Goal: Contribute content: Contribute content

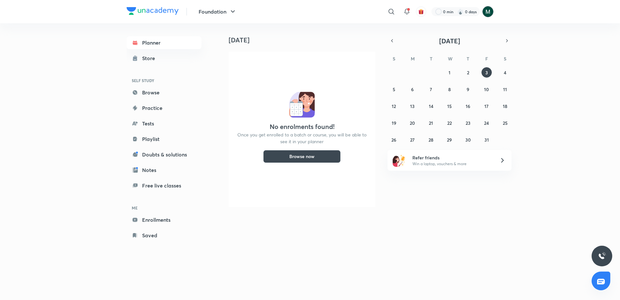
click at [491, 10] on img at bounding box center [487, 11] width 11 height 11
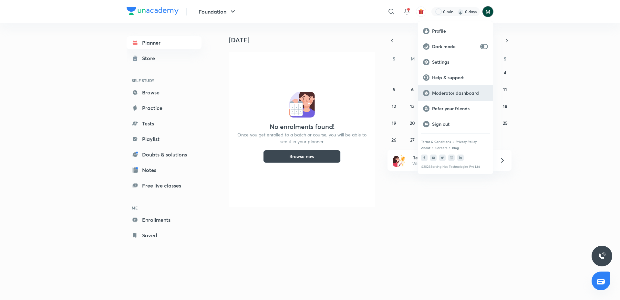
click at [457, 86] on div "Moderator dashboard" at bounding box center [455, 92] width 75 height 15
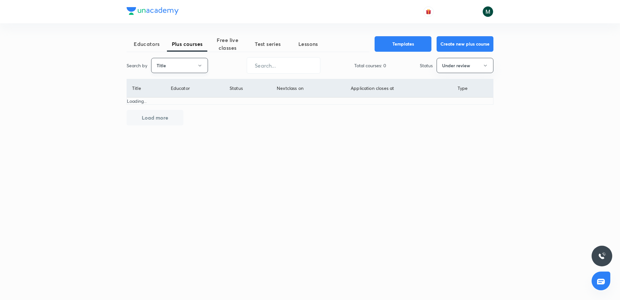
click at [190, 63] on button "Title" at bounding box center [179, 65] width 57 height 15
click at [169, 95] on span "Username" at bounding box center [179, 97] width 48 height 7
click at [471, 67] on button "Under review" at bounding box center [465, 65] width 57 height 15
drag, startPoint x: 443, startPoint y: 85, endPoint x: 367, endPoint y: 93, distance: 76.0
click at [443, 85] on span "All" at bounding box center [465, 85] width 48 height 7
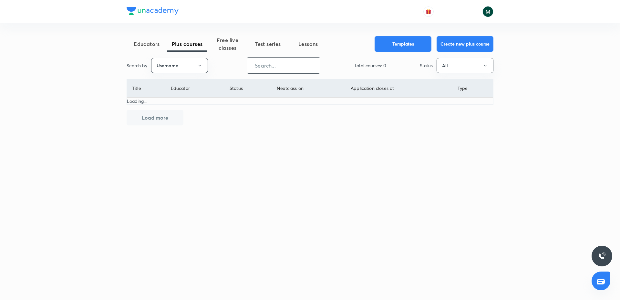
click at [283, 64] on input "text" at bounding box center [283, 65] width 73 height 16
paste input "PR9IB7W4V4ZH"
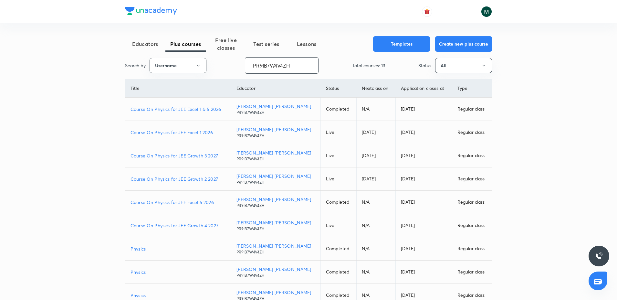
type input "PR9IB7W4V4ZH"
click at [185, 156] on p "Course On Physics for JEE Growth 3 2027" at bounding box center [177, 155] width 95 height 7
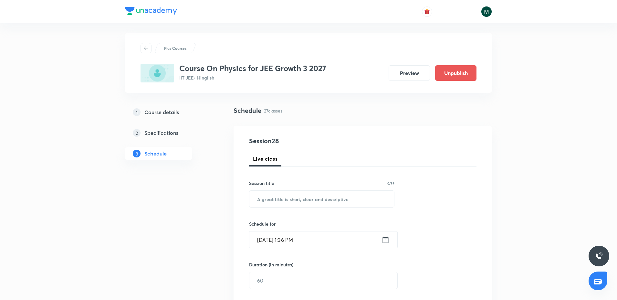
scroll to position [1569, 0]
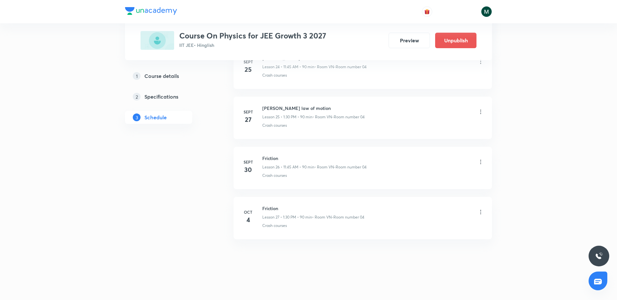
drag, startPoint x: 314, startPoint y: 88, endPoint x: 275, endPoint y: 273, distance: 189.3
click at [271, 208] on h6 "Friction" at bounding box center [313, 208] width 102 height 7
copy h6 "Friction"
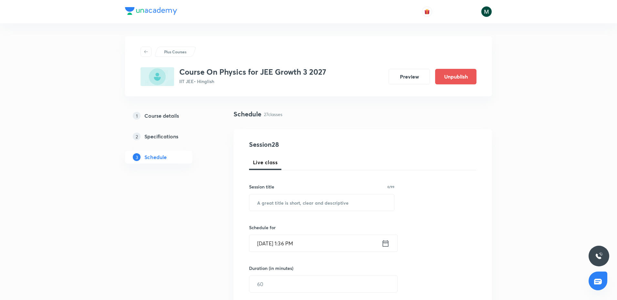
drag, startPoint x: 305, startPoint y: 169, endPoint x: 333, endPoint y: 83, distance: 90.2
drag, startPoint x: 299, startPoint y: 209, endPoint x: 295, endPoint y: 206, distance: 4.6
click at [298, 209] on input "text" at bounding box center [321, 202] width 145 height 16
paste input "Friction"
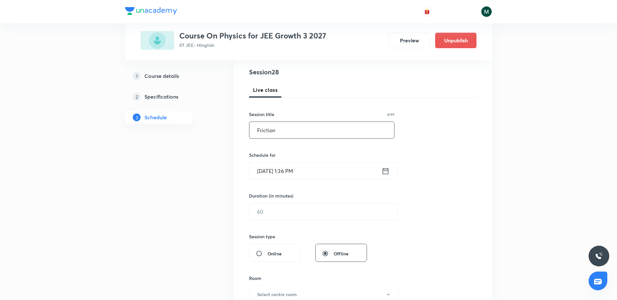
scroll to position [81, 0]
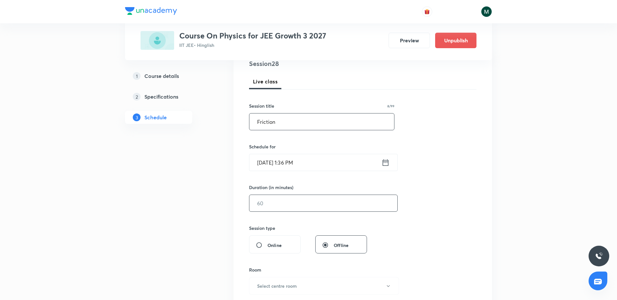
type input "Friction"
click at [278, 205] on input "text" at bounding box center [323, 203] width 148 height 16
type input "9"
type input "0"
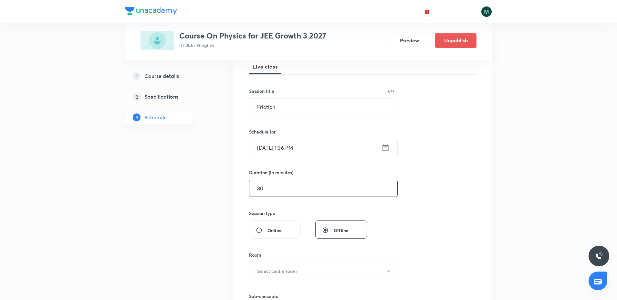
scroll to position [121, 0]
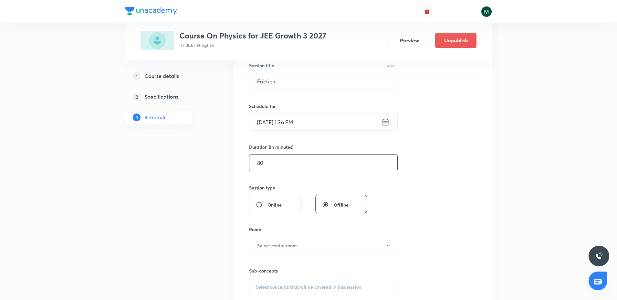
type input "80"
click at [310, 126] on input "Oct 3, 2025, 1:36 PM" at bounding box center [315, 122] width 132 height 16
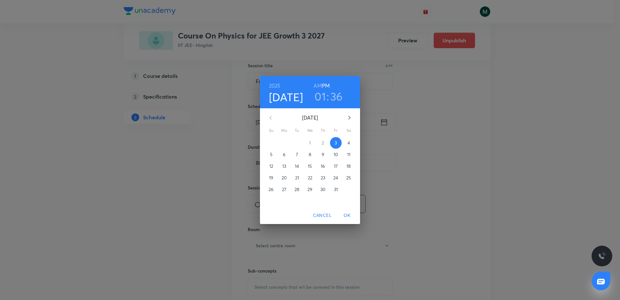
click at [337, 94] on h3 "36" at bounding box center [336, 96] width 13 height 14
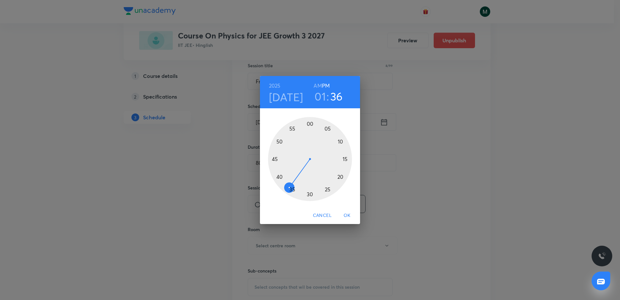
click at [279, 178] on div at bounding box center [310, 159] width 84 height 84
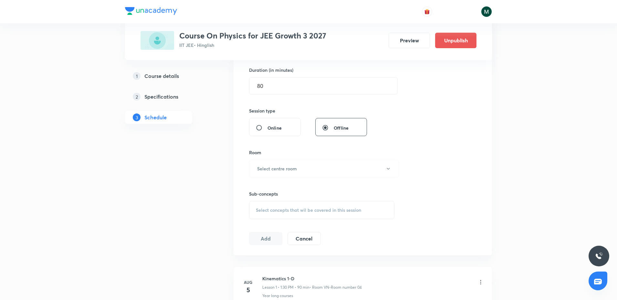
scroll to position [202, 0]
click at [286, 167] on h6 "Select centre room" at bounding box center [277, 164] width 40 height 7
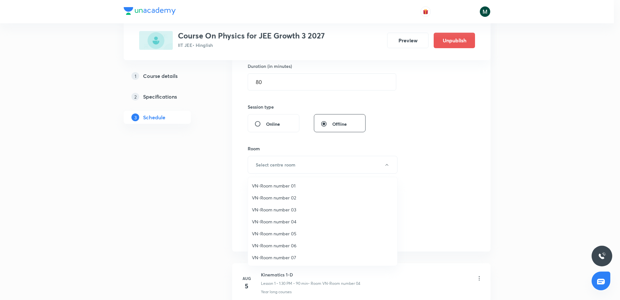
click at [291, 221] on span "VN-Room number 04" at bounding box center [322, 221] width 141 height 7
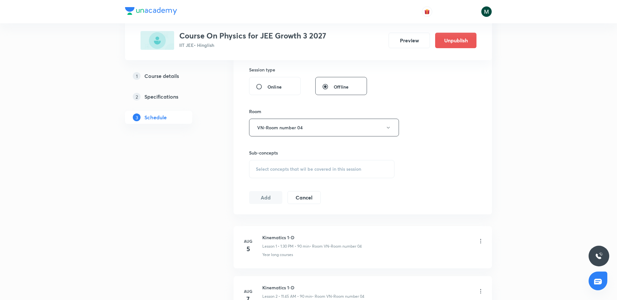
scroll to position [242, 0]
click at [298, 163] on span "Select concepts that wil be covered in this session" at bounding box center [308, 165] width 105 height 5
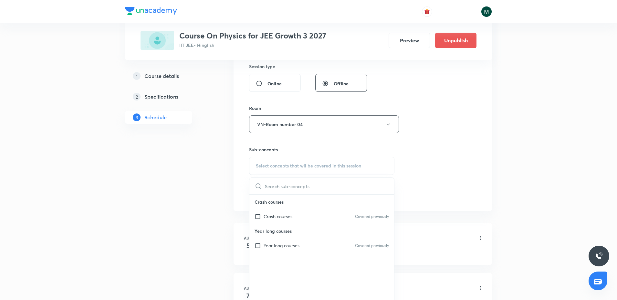
click at [282, 206] on p "Crash courses" at bounding box center [321, 201] width 145 height 15
click at [278, 211] on div "Crash courses Covered previously" at bounding box center [321, 216] width 145 height 15
checkbox input "true"
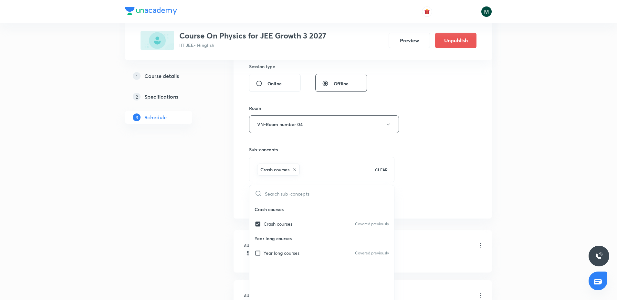
drag, startPoint x: 190, startPoint y: 203, endPoint x: 274, endPoint y: 188, distance: 85.3
click at [267, 208] on div "Session 28 Live class Session title 8/99 Friction ​ Schedule for Oct 3, 2025, 1…" at bounding box center [362, 52] width 258 height 331
click at [267, 203] on button "Add" at bounding box center [265, 200] width 33 height 13
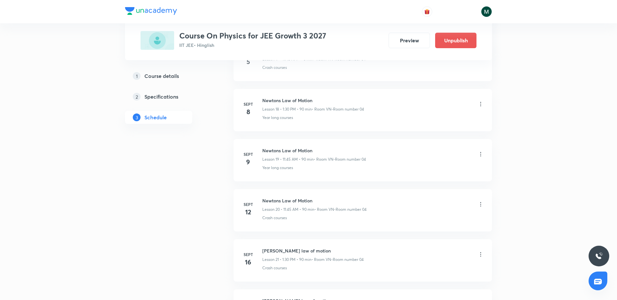
scroll to position [1577, 0]
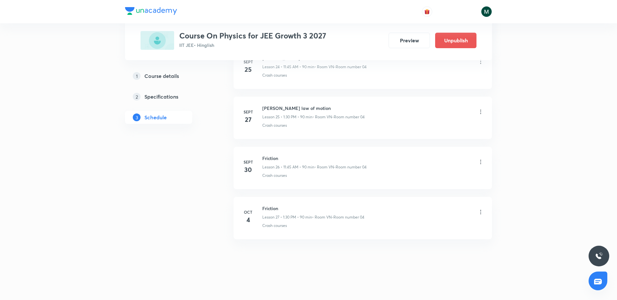
drag, startPoint x: 433, startPoint y: 244, endPoint x: 396, endPoint y: 227, distance: 40.6
click at [478, 165] on icon at bounding box center [480, 162] width 6 height 6
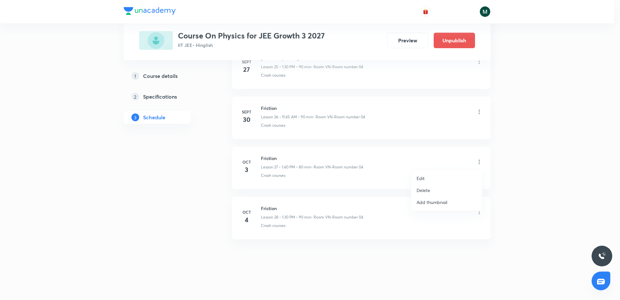
click at [426, 179] on li "Edit" at bounding box center [446, 178] width 71 height 12
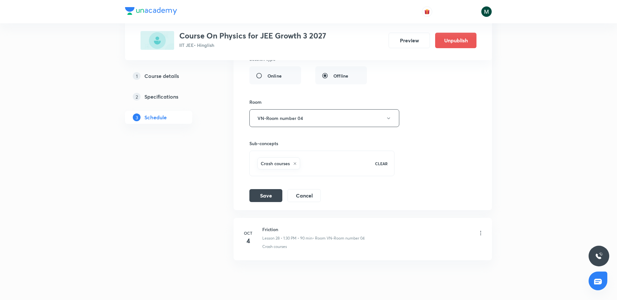
scroll to position [1565, 0]
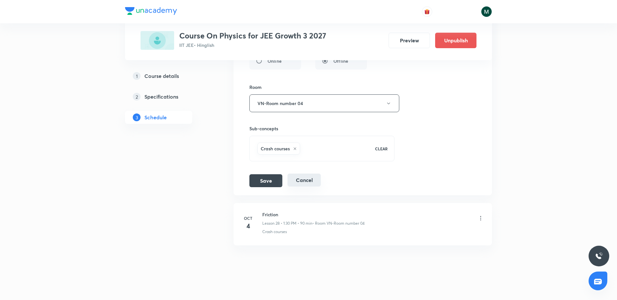
click at [301, 175] on button "Cancel" at bounding box center [303, 179] width 33 height 13
